Goal: Task Accomplishment & Management: Manage account settings

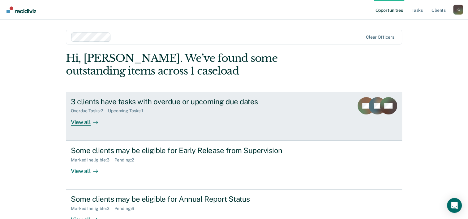
scroll to position [19, 0]
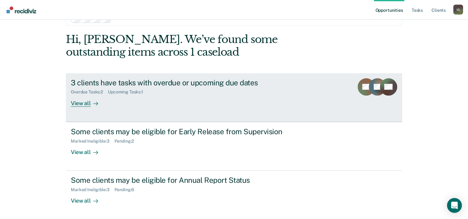
click at [157, 100] on div "3 clients have tasks with overdue or upcoming due dates Overdue Tasks : 2 Upcom…" at bounding box center [187, 92] width 232 height 28
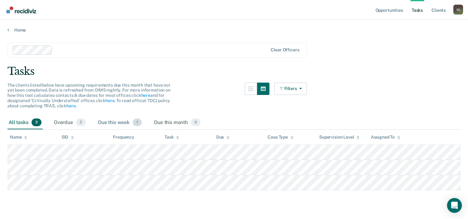
click at [137, 121] on span "1" at bounding box center [137, 122] width 9 height 8
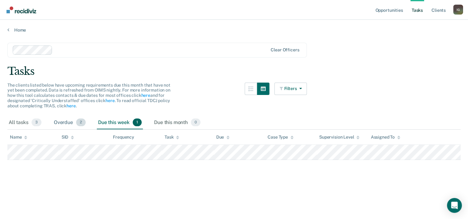
click at [82, 121] on span "2" at bounding box center [81, 122] width 10 height 8
